Goal: Task Accomplishment & Management: Manage account settings

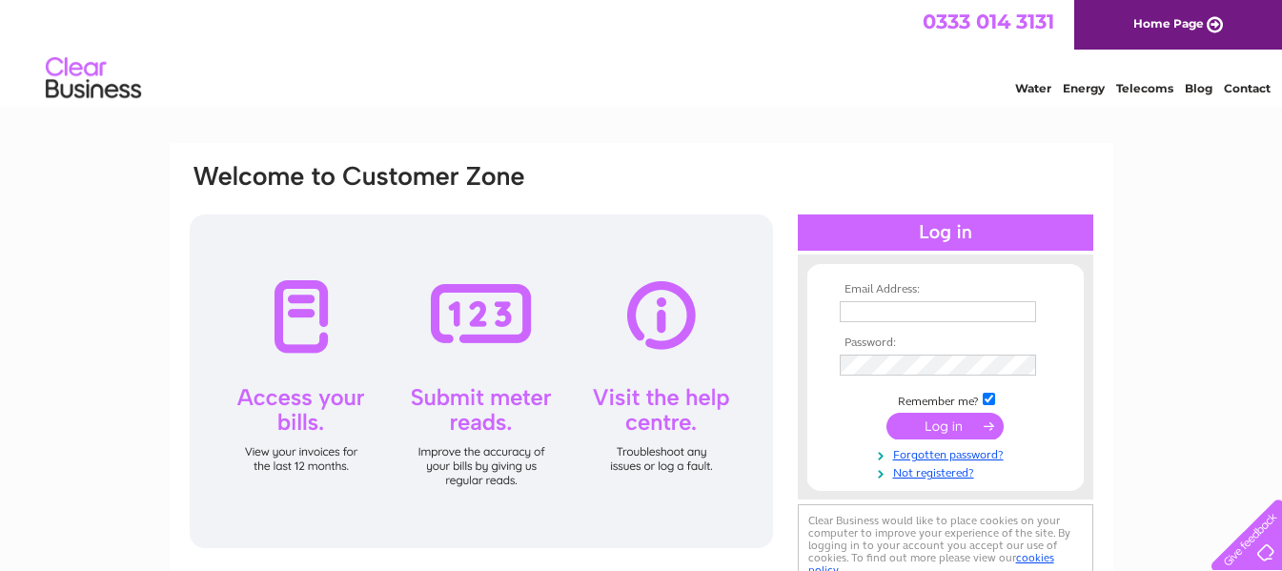
type input "[EMAIL_ADDRESS][DOMAIN_NAME]"
click at [922, 423] on input "submit" at bounding box center [945, 426] width 117 height 27
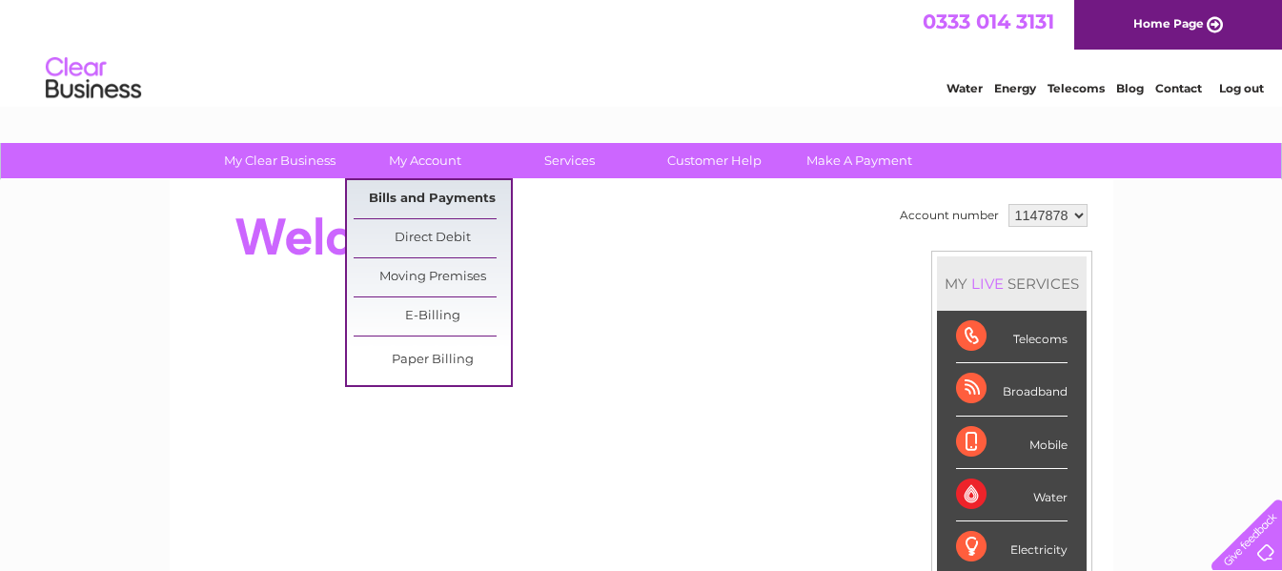
click at [428, 201] on link "Bills and Payments" at bounding box center [432, 199] width 157 height 38
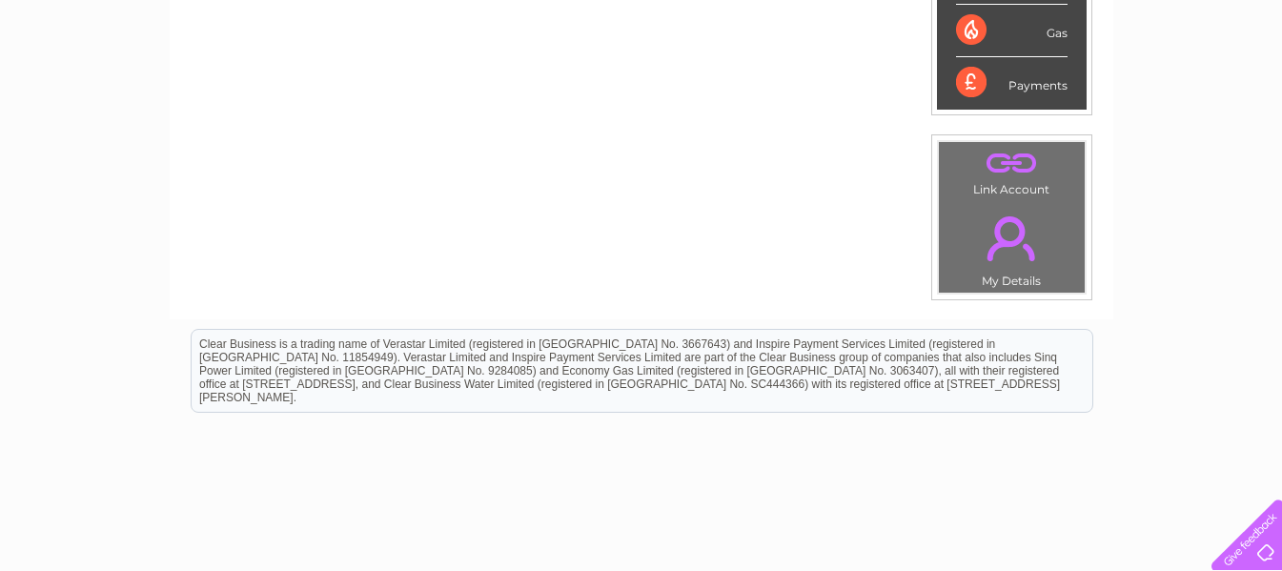
scroll to position [572, 0]
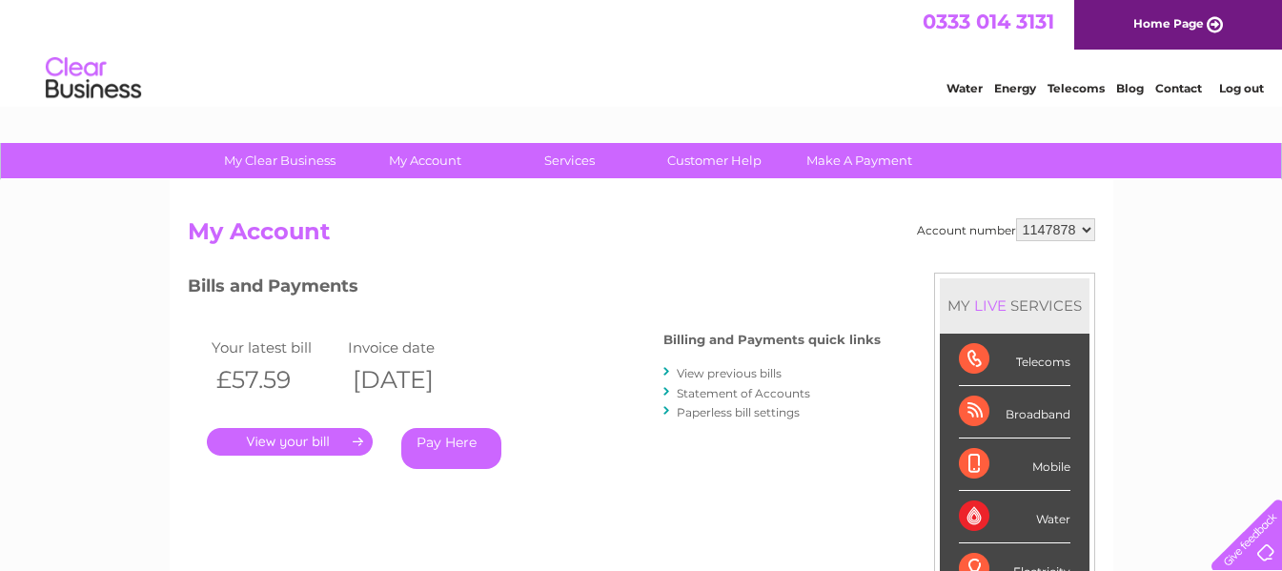
scroll to position [95, 0]
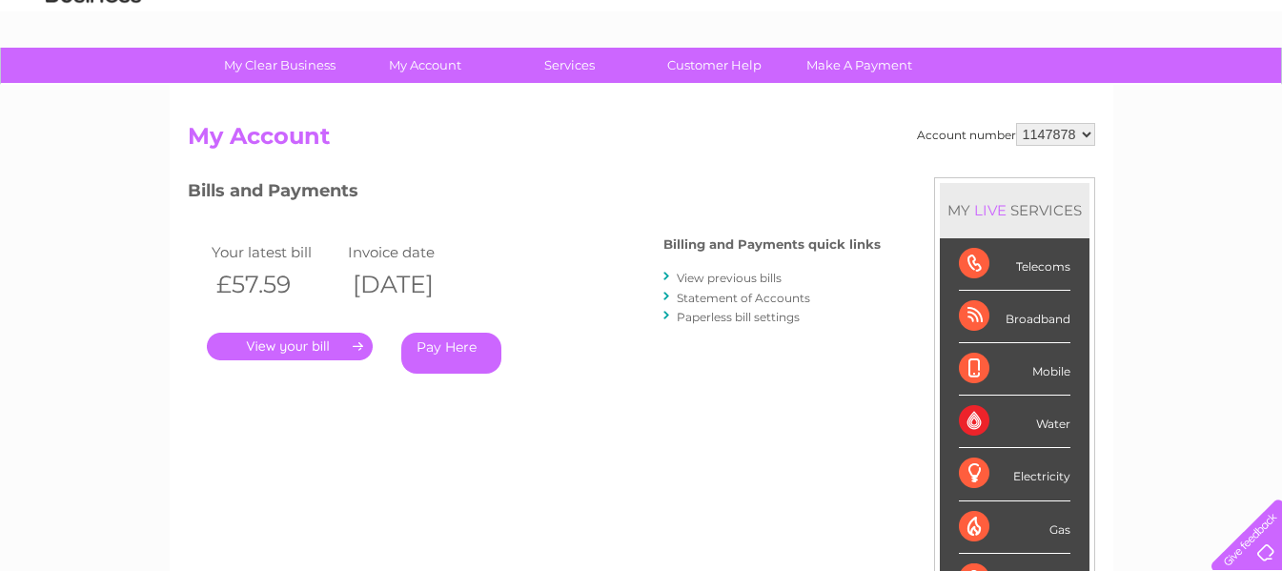
click at [329, 349] on link "." at bounding box center [290, 347] width 166 height 28
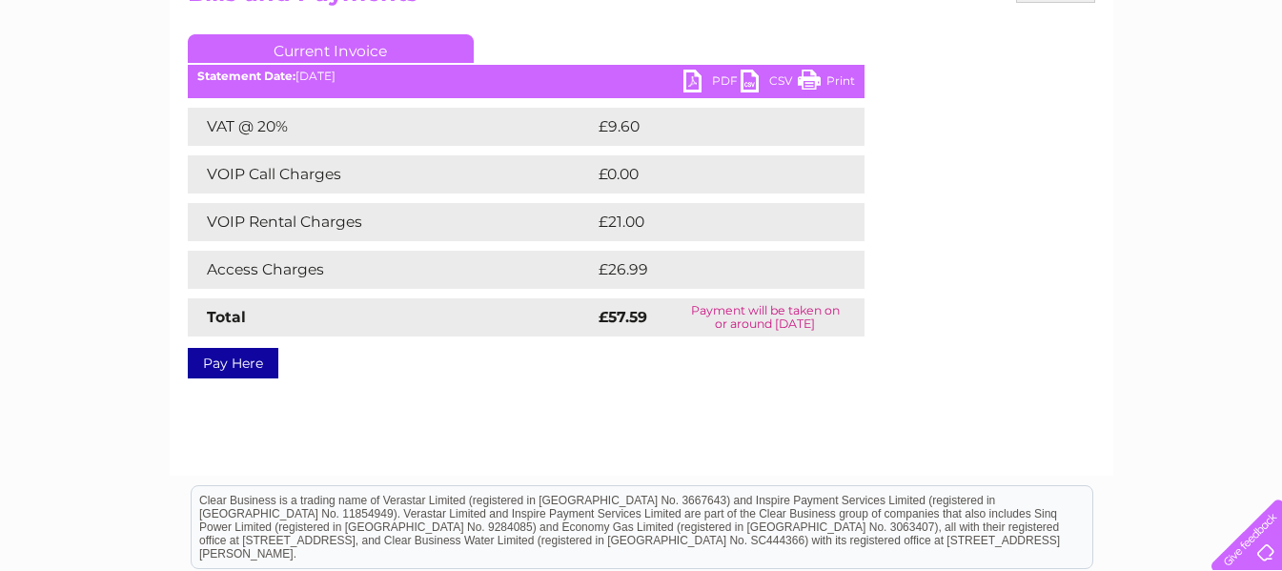
scroll to position [286, 0]
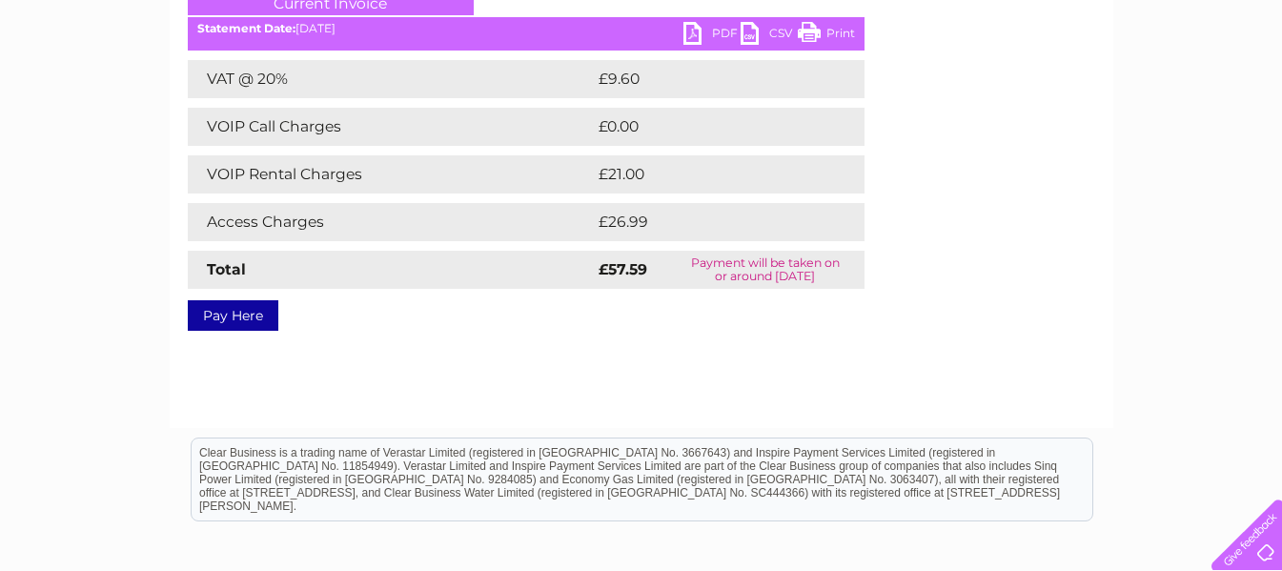
click at [686, 30] on link "PDF" at bounding box center [711, 36] width 57 height 28
